Goal: Information Seeking & Learning: Learn about a topic

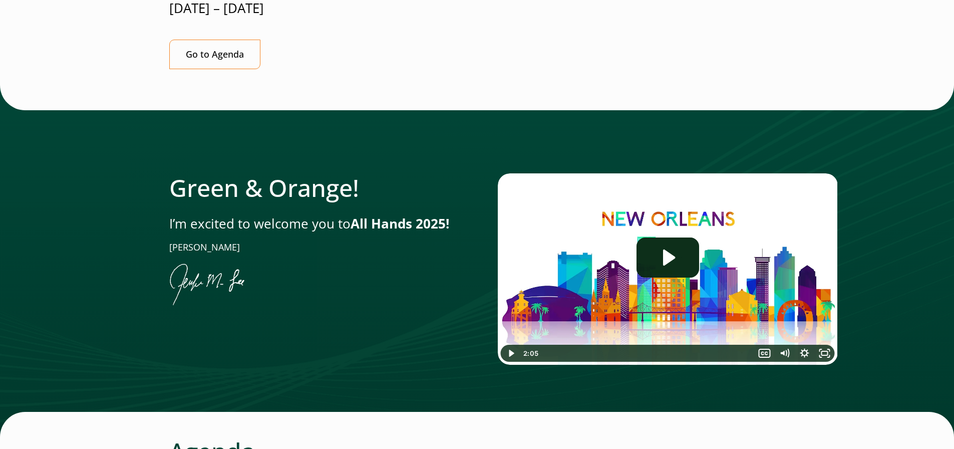
scroll to position [351, 0]
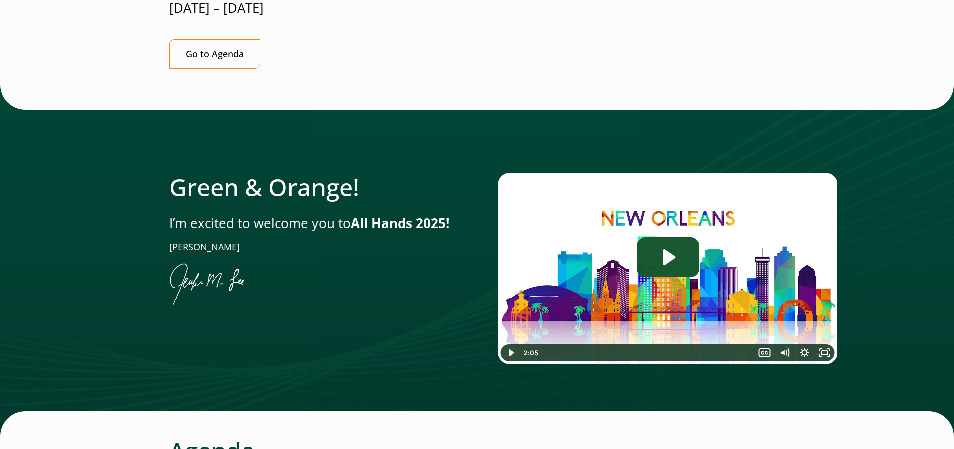
click at [687, 237] on icon "Play Video: Jen-All-Hands_Welcome-Video" at bounding box center [668, 257] width 63 height 40
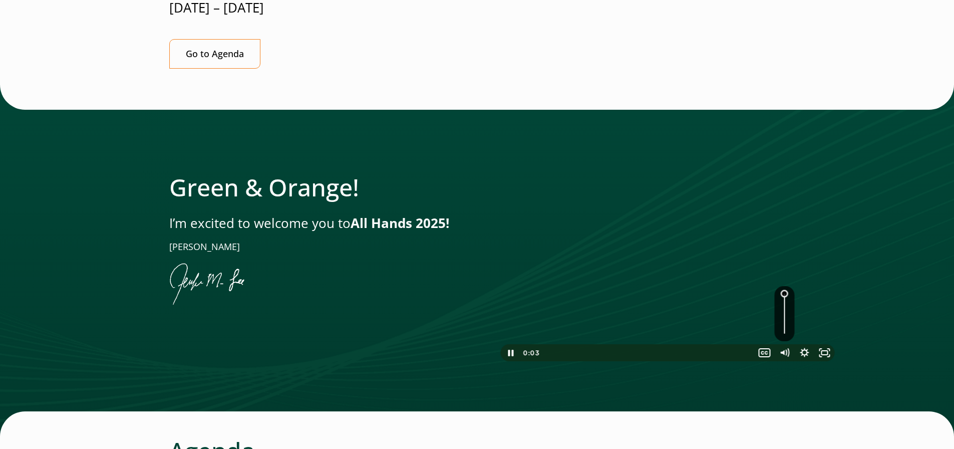
drag, startPoint x: 784, startPoint y: 258, endPoint x: 784, endPoint y: 223, distance: 34.6
click at [784, 223] on div "Click for sound @keyframes VOLUME_SMALL_WAVE_FLASH { 0% { opacity: 0; } 33% { o…" at bounding box center [668, 268] width 340 height 191
click at [610, 344] on div "0:41" at bounding box center [647, 352] width 206 height 17
click at [642, 344] on div "0:59" at bounding box center [647, 352] width 206 height 17
click at [702, 344] on div "1:36" at bounding box center [647, 352] width 206 height 17
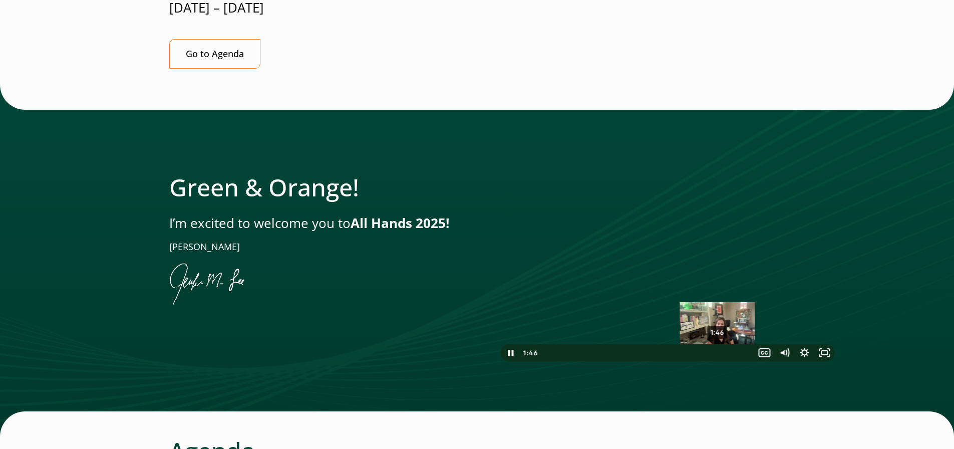
click at [718, 344] on div "1:46" at bounding box center [647, 352] width 206 height 17
click at [742, 344] on div "2:01" at bounding box center [647, 352] width 206 height 17
click at [543, 236] on div at bounding box center [668, 268] width 340 height 191
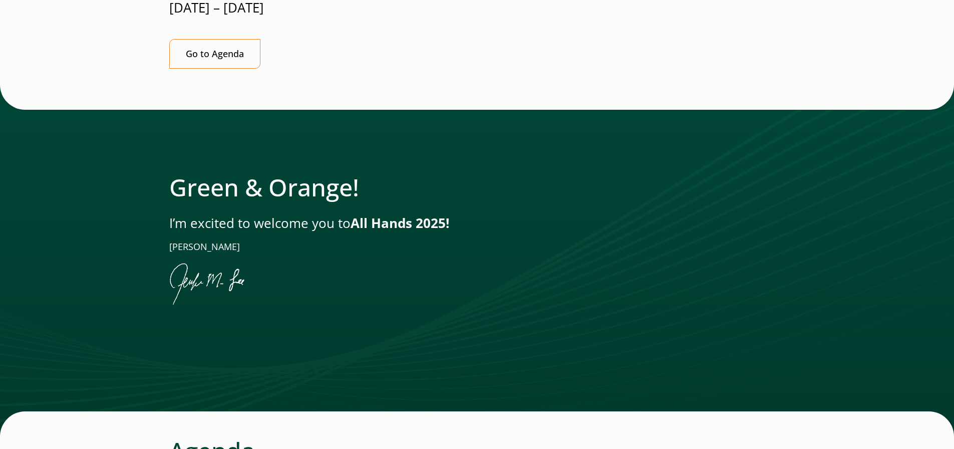
click at [408, 261] on figure at bounding box center [312, 284] width 287 height 47
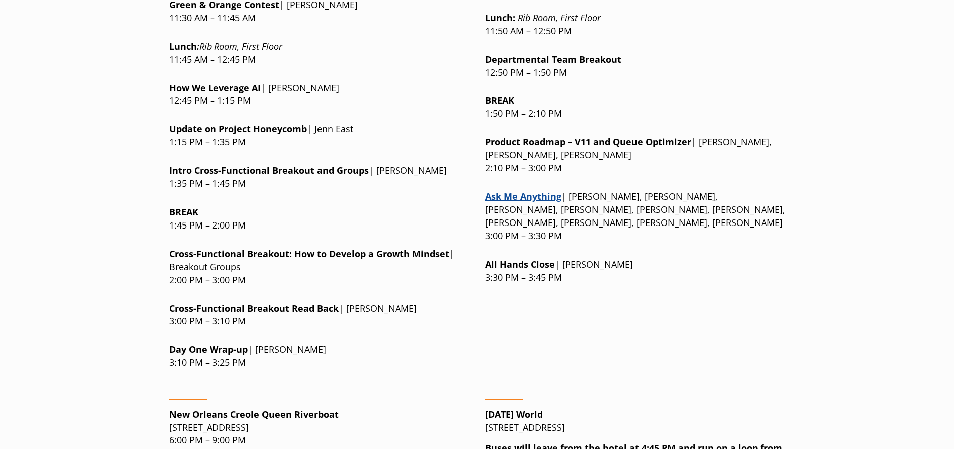
scroll to position [1252, 0]
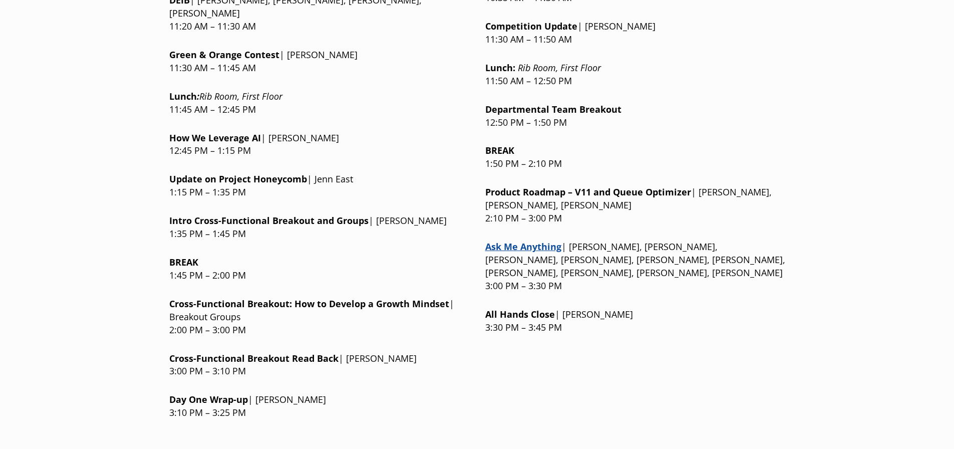
click at [185, 393] on strong "Day One Wrap-up" at bounding box center [208, 399] width 79 height 12
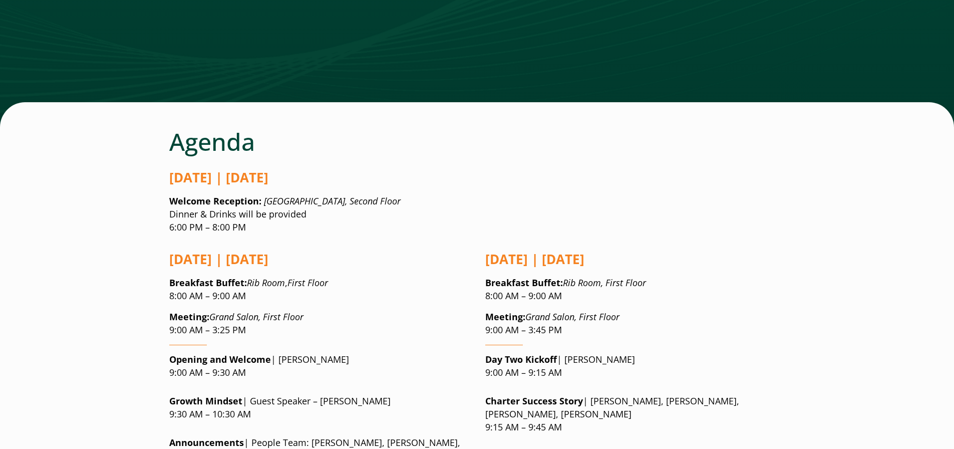
scroll to position [651, 0]
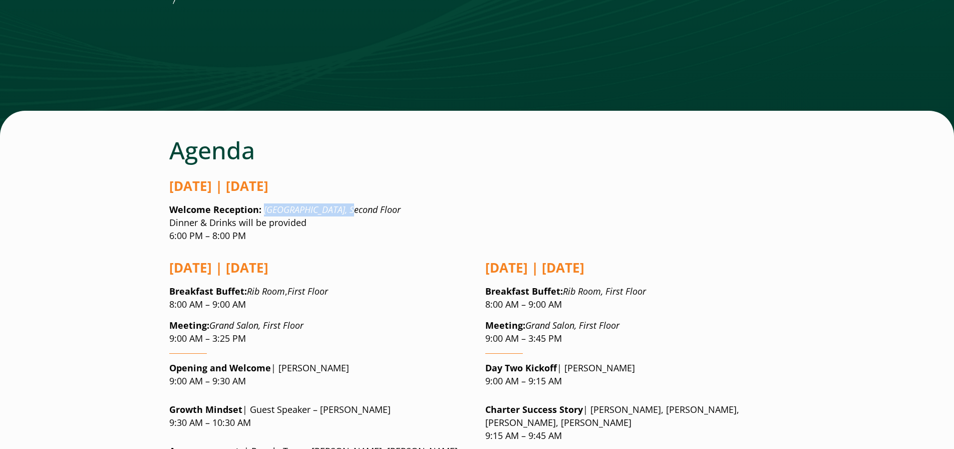
drag, startPoint x: 347, startPoint y: 148, endPoint x: 262, endPoint y: 144, distance: 84.7
click at [264, 203] on em "[GEOGRAPHIC_DATA], Second Floor" at bounding box center [332, 209] width 137 height 12
click at [272, 203] on p "Welcome Reception: [GEOGRAPHIC_DATA], Second Floor Dinner & Drinks will be prov…" at bounding box center [477, 222] width 616 height 39
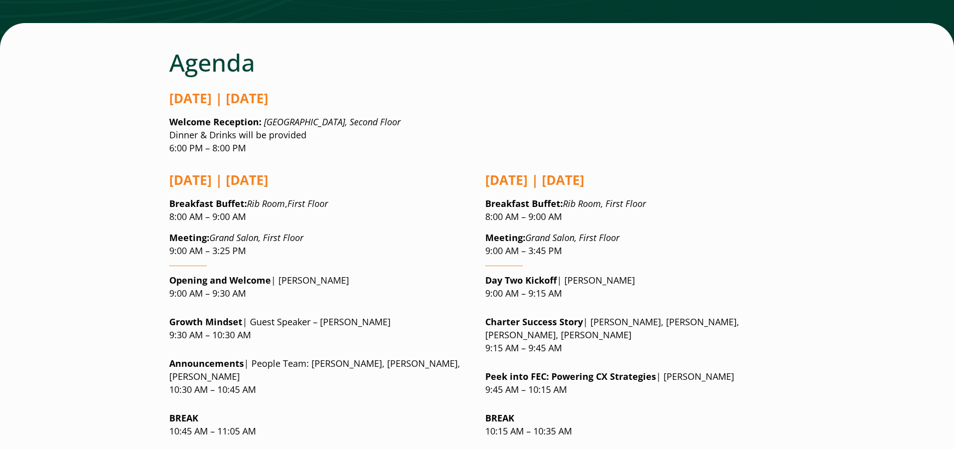
scroll to position [751, 0]
